Goal: Find specific page/section: Find specific page/section

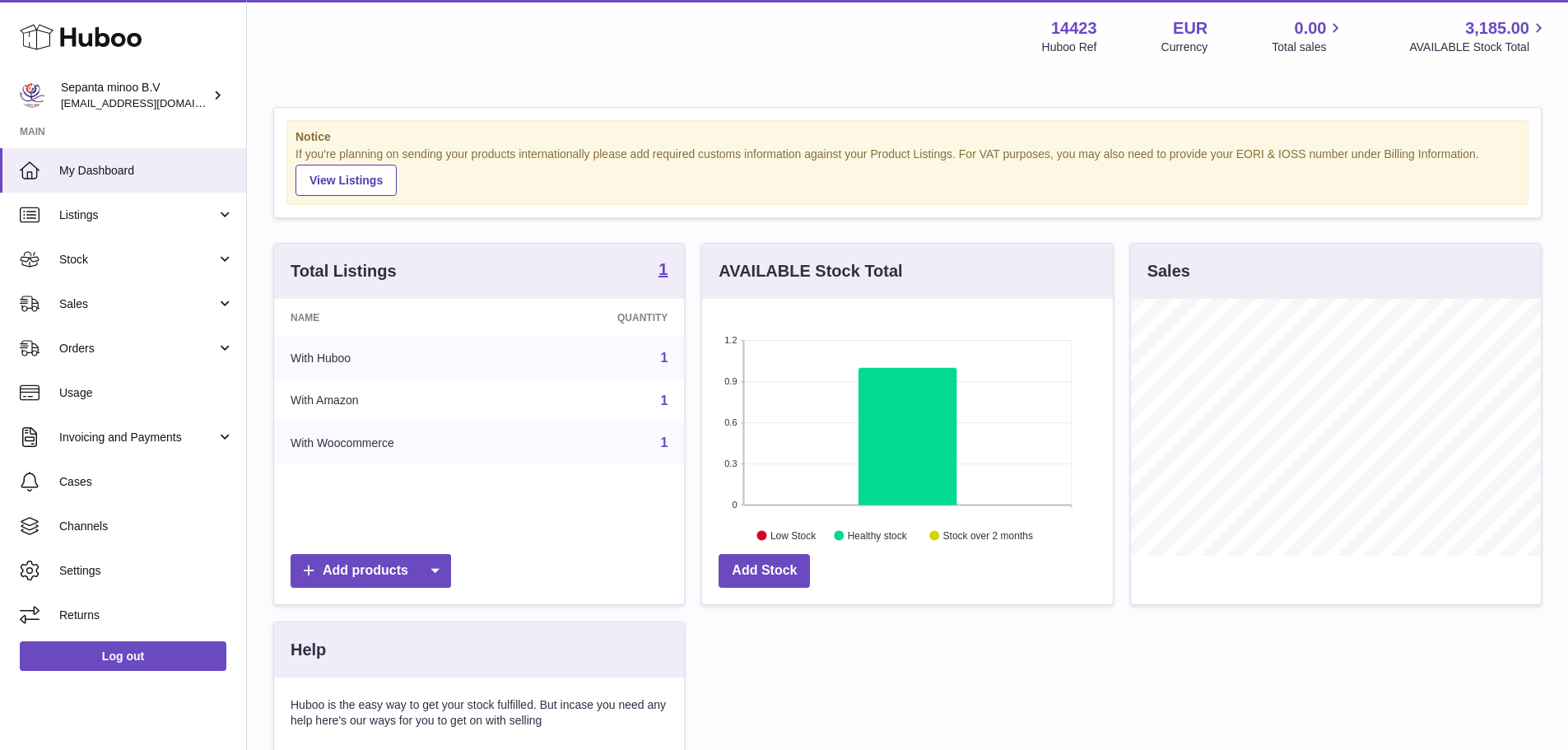
scroll to position [257, 411]
drag, startPoint x: 184, startPoint y: 300, endPoint x: 174, endPoint y: 322, distance: 24.2
click at [184, 300] on span "Sales" at bounding box center [138, 304] width 158 height 16
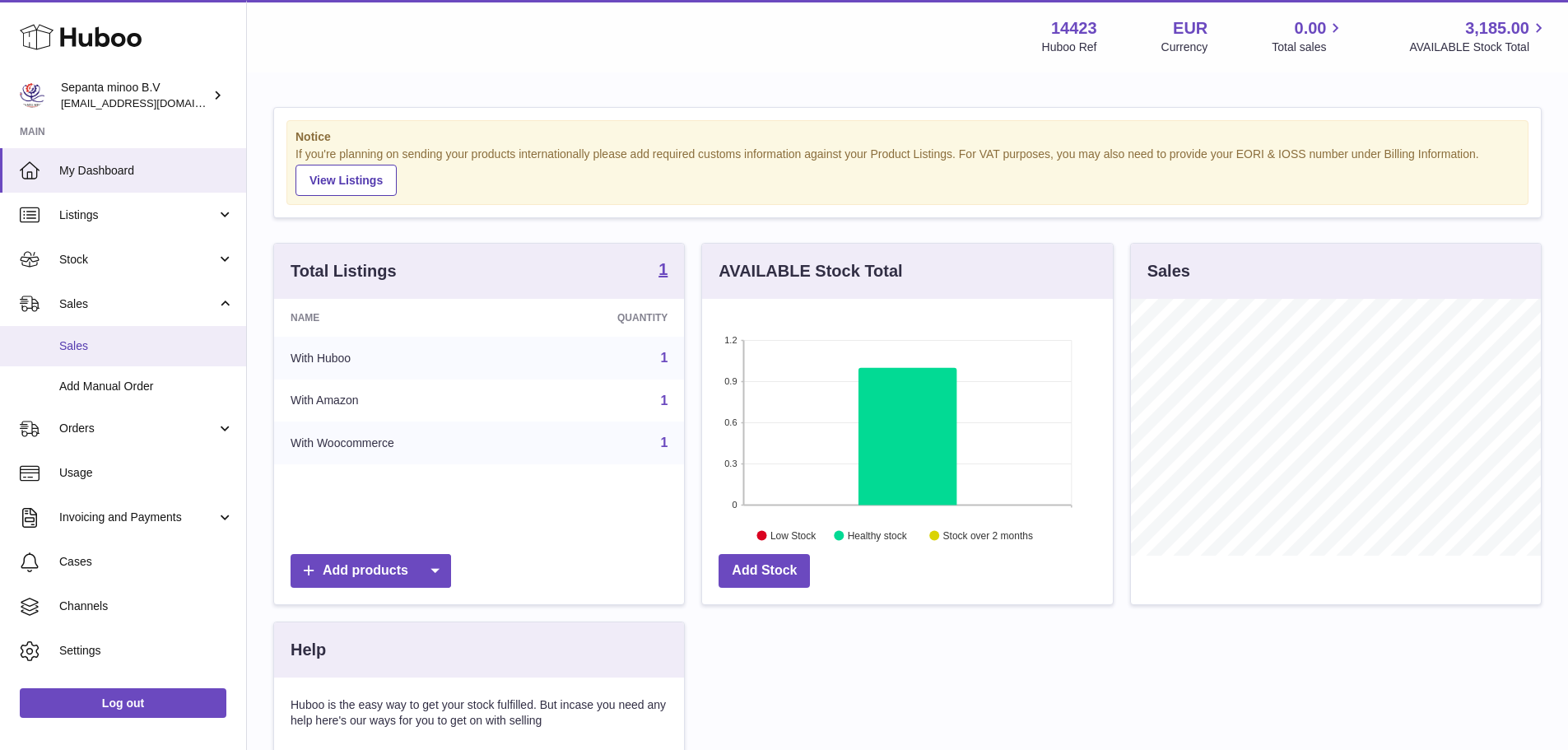
click at [161, 342] on span "Sales" at bounding box center [146, 346] width 174 height 16
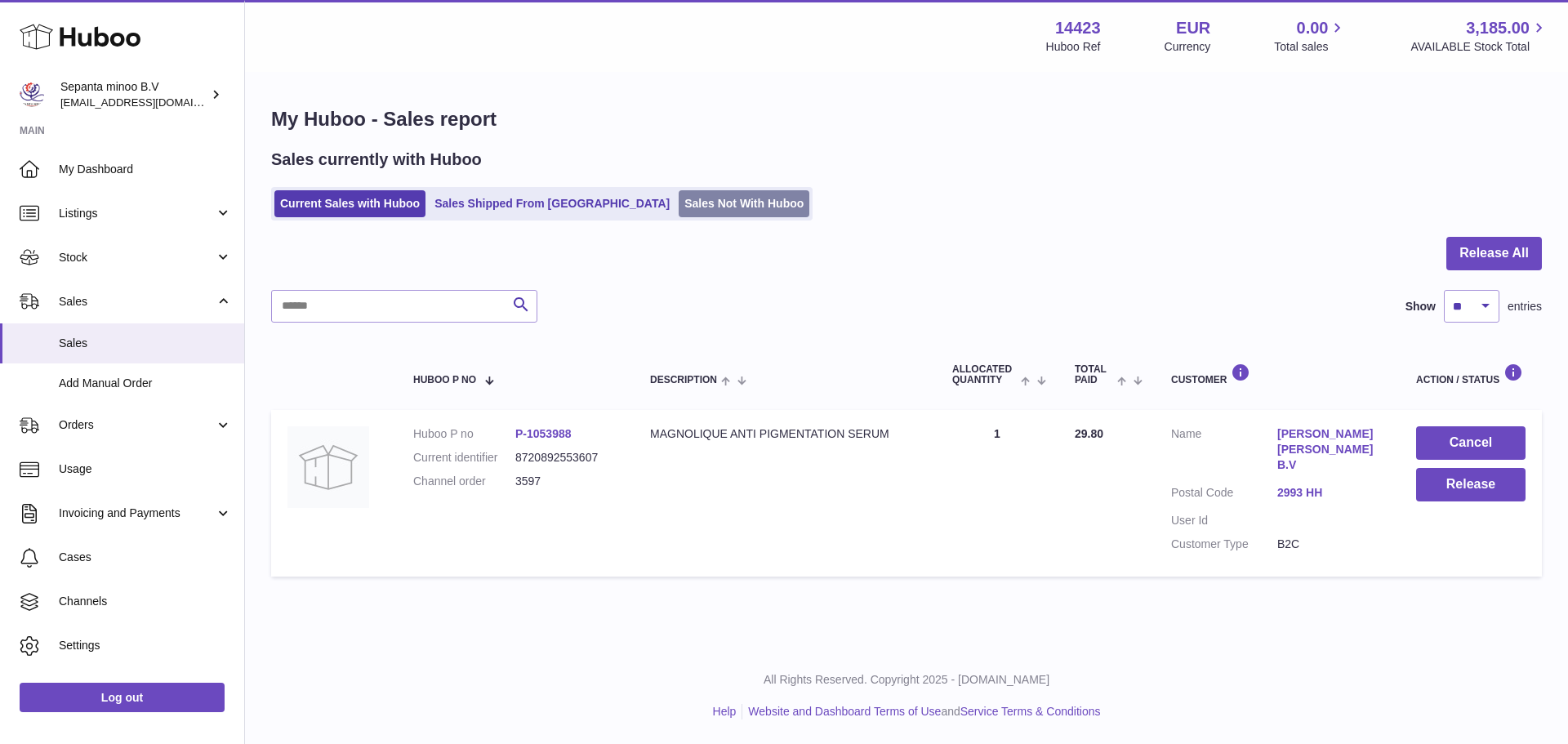
click at [689, 214] on link "Sales Not With Huboo" at bounding box center [744, 204] width 130 height 27
